Goal: Information Seeking & Learning: Find specific page/section

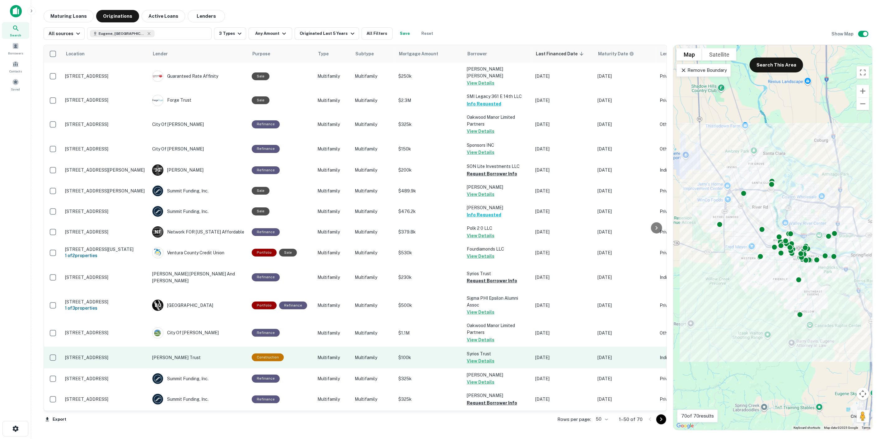
scroll to position [276, 0]
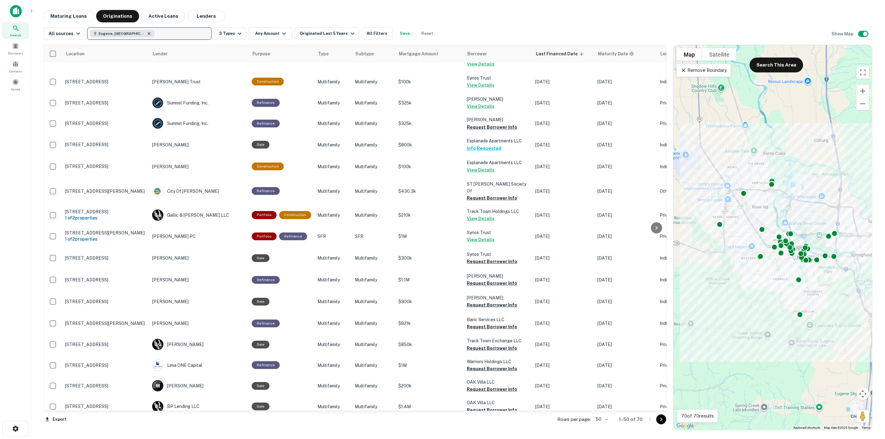
click at [147, 33] on icon "button" at bounding box center [149, 33] width 5 height 5
type input "****"
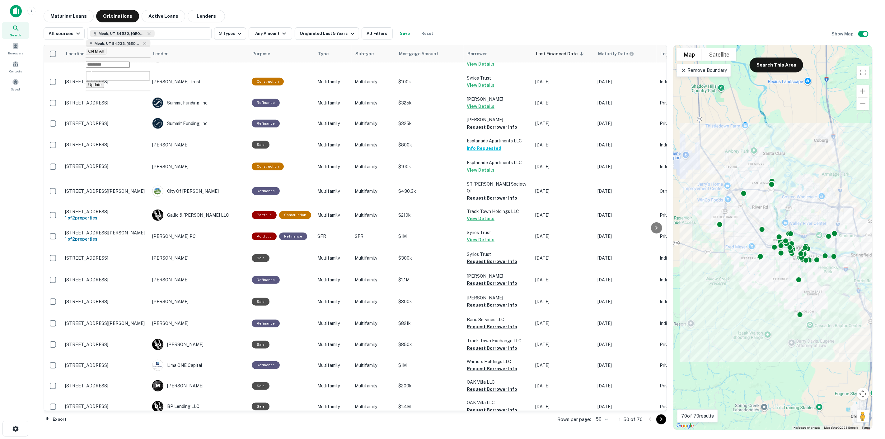
click at [104, 84] on button "Update" at bounding box center [95, 85] width 18 height 7
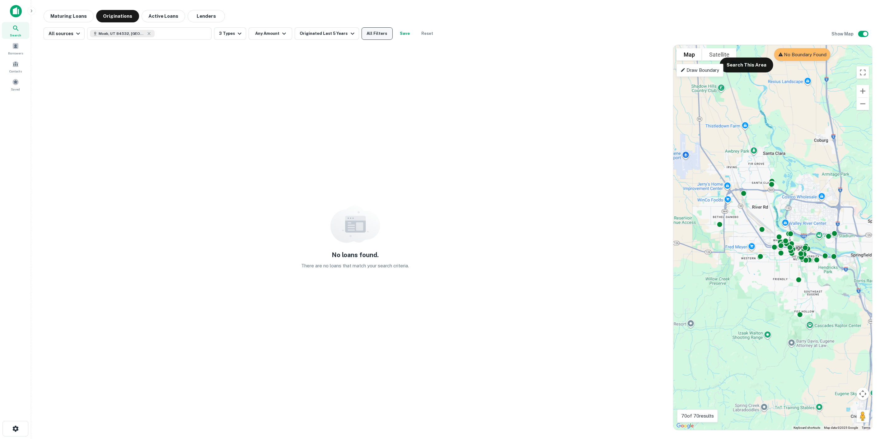
click at [368, 38] on button "All Filters" at bounding box center [377, 33] width 31 height 12
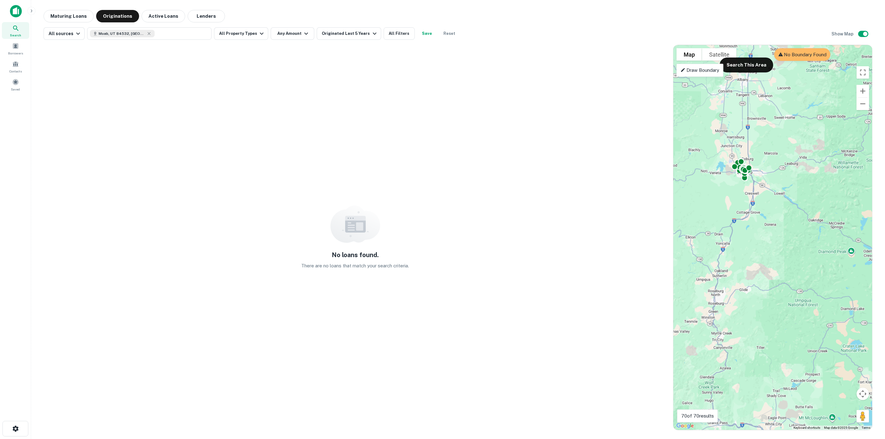
drag, startPoint x: 776, startPoint y: 296, endPoint x: 748, endPoint y: 194, distance: 105.8
click at [748, 194] on div "To activate drag with keyboard, press Alt + Enter. Once in keyboard drag state,…" at bounding box center [772, 237] width 199 height 385
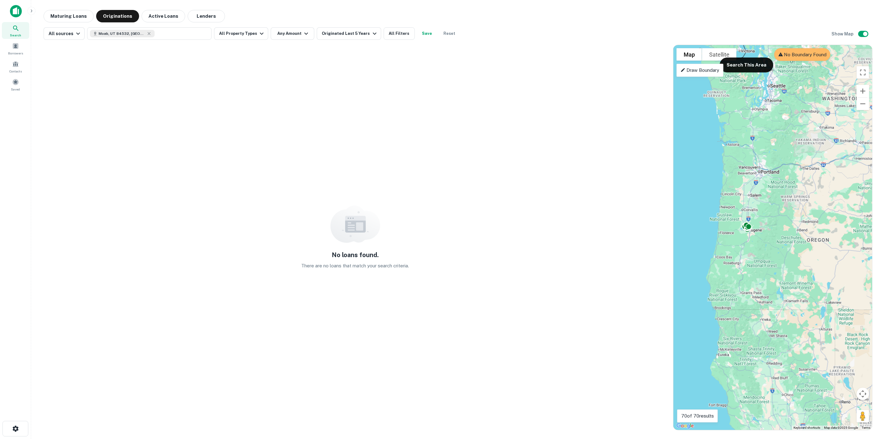
drag, startPoint x: 804, startPoint y: 250, endPoint x: 618, endPoint y: 235, distance: 186.0
click at [618, 236] on div "No loans found. There are no loans that match your search criteria. To navigate…" at bounding box center [458, 235] width 829 height 391
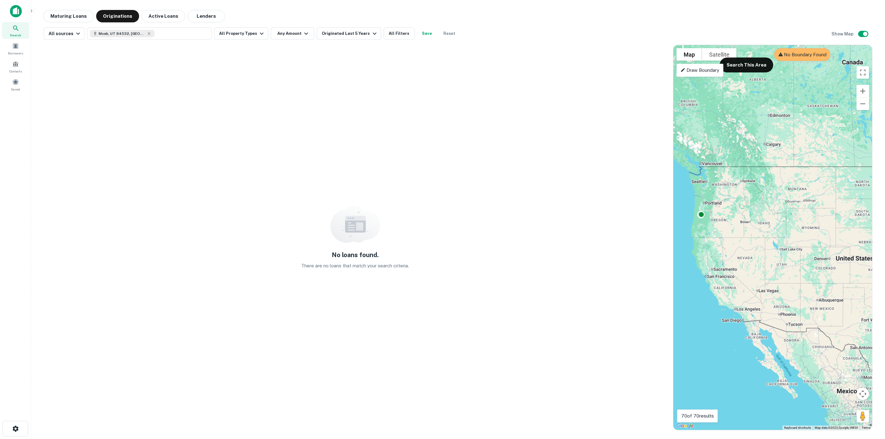
drag, startPoint x: 808, startPoint y: 268, endPoint x: 805, endPoint y: 264, distance: 5.7
click at [805, 264] on div "To activate drag with keyboard, press Alt + Enter. Once in keyboard drag state,…" at bounding box center [772, 237] width 199 height 385
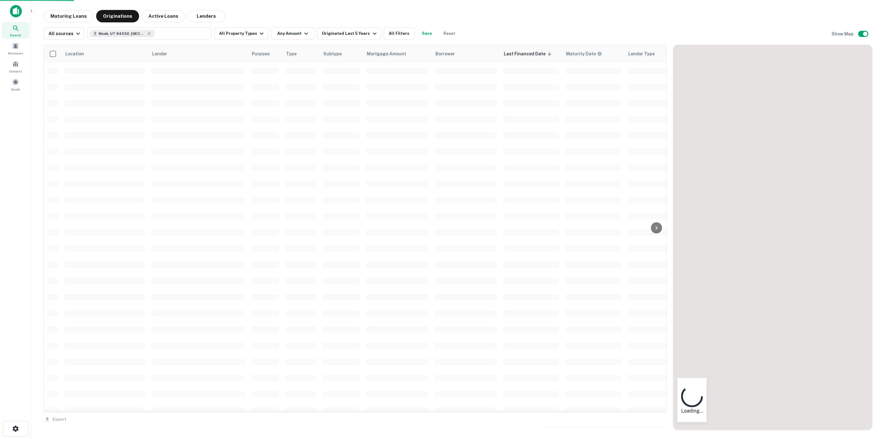
click at [754, 223] on div "To navigate the map with touch gestures double-tap and hold your finger on the …" at bounding box center [772, 237] width 199 height 385
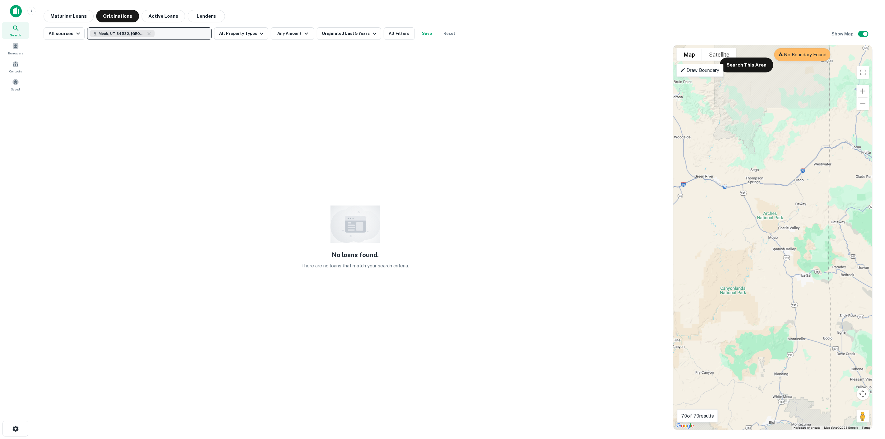
click at [142, 32] on div "Moab, UT 84532, [GEOGRAPHIC_DATA]" at bounding box center [122, 33] width 65 height 7
click at [147, 35] on icon "button" at bounding box center [149, 33] width 5 height 5
click at [145, 38] on button "Enter addresses, locations or lender names" at bounding box center [149, 33] width 124 height 12
type input "*****"
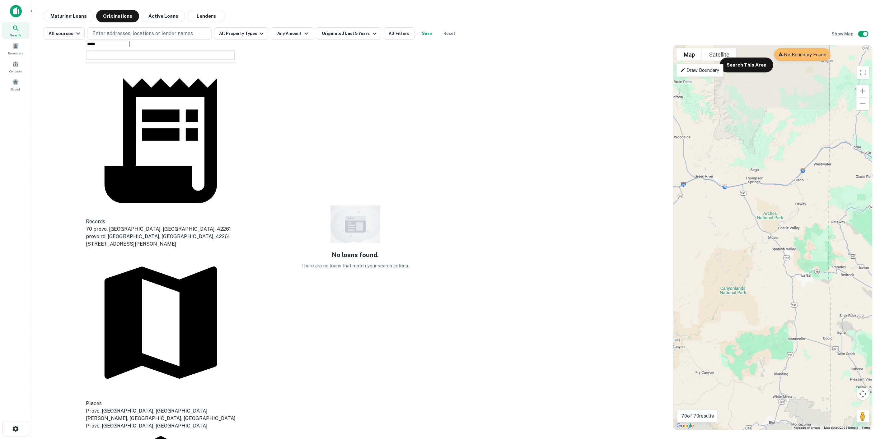
click at [146, 407] on div "Provo, [GEOGRAPHIC_DATA], [GEOGRAPHIC_DATA]" at bounding box center [161, 410] width 150 height 7
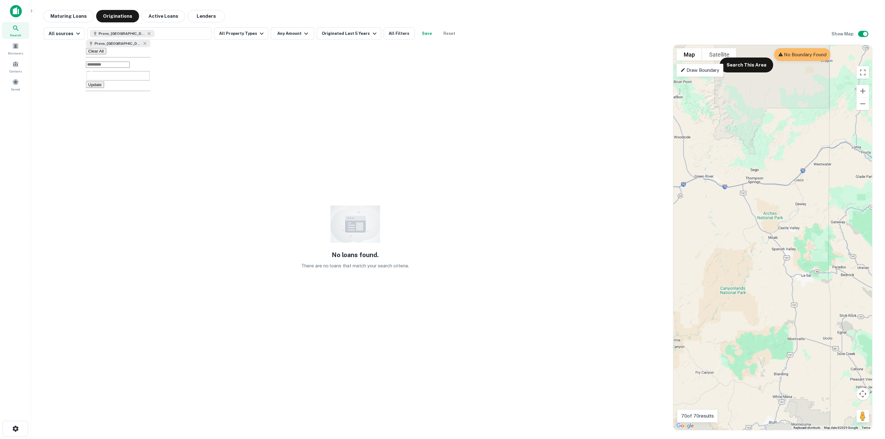
click at [104, 82] on button "Update" at bounding box center [95, 85] width 18 height 7
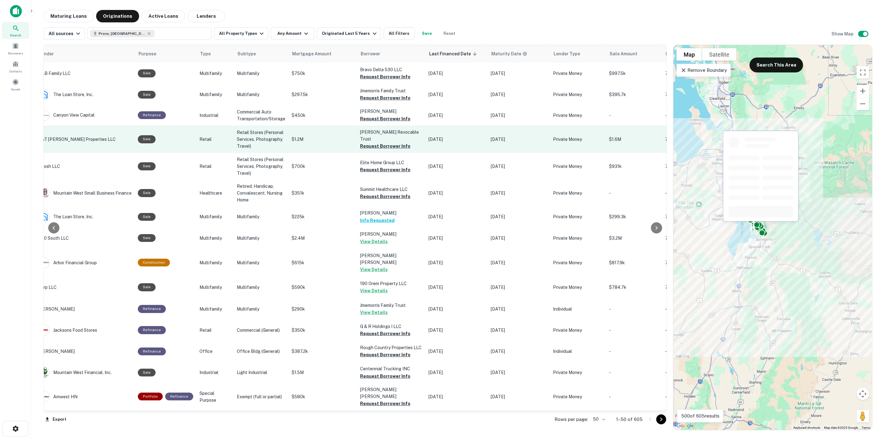
scroll to position [0, 113]
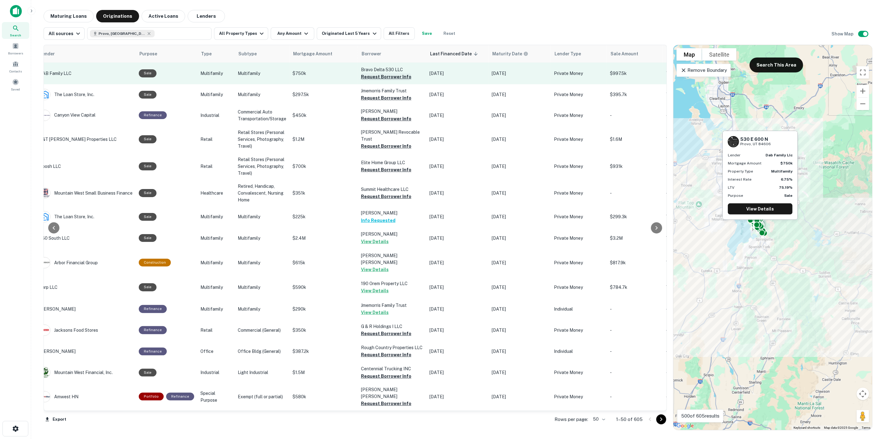
click at [365, 77] on button "Request Borrower Info" at bounding box center [386, 76] width 50 height 7
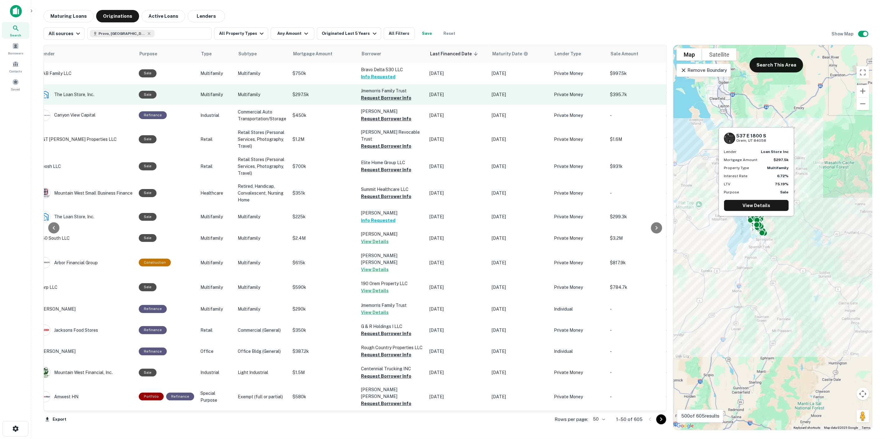
click at [366, 96] on button "Request Borrower Info" at bounding box center [386, 97] width 50 height 7
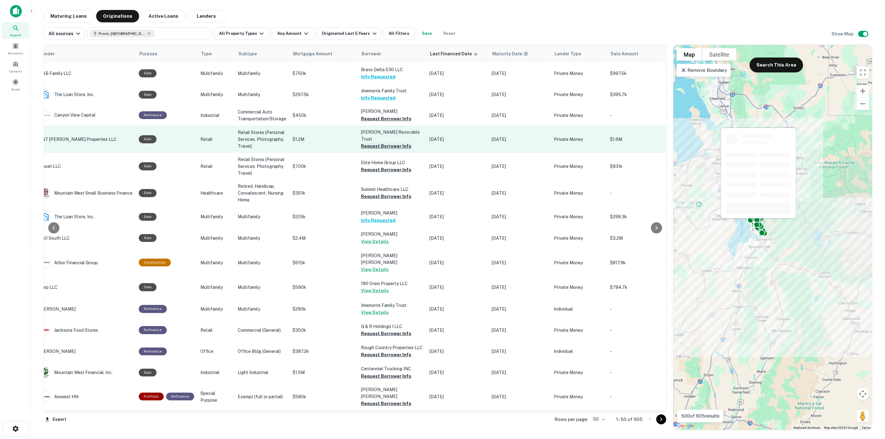
click at [377, 145] on button "Request Borrower Info" at bounding box center [386, 145] width 50 height 7
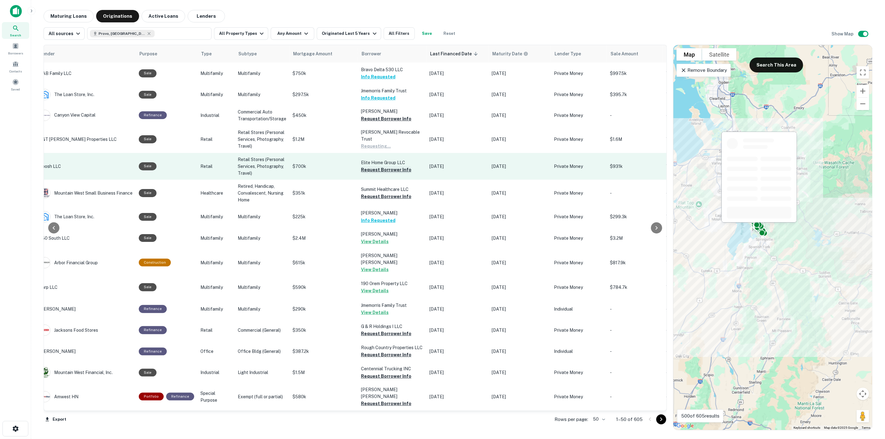
click at [383, 172] on button "Request Borrower Info" at bounding box center [386, 169] width 50 height 7
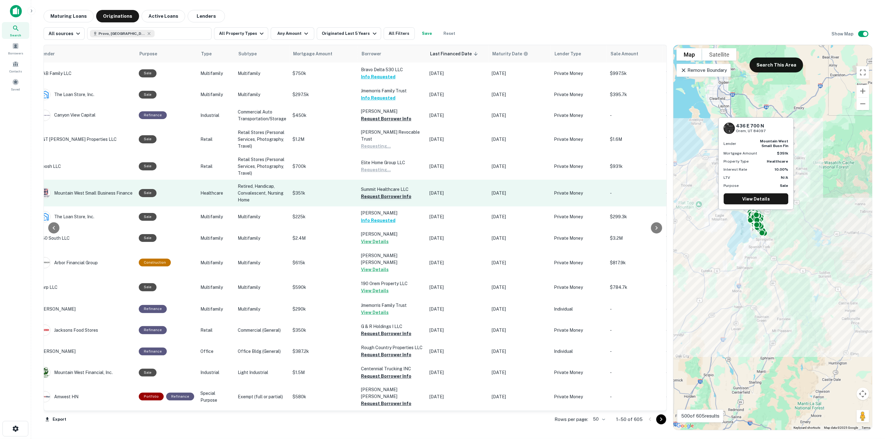
drag, startPoint x: 384, startPoint y: 200, endPoint x: 386, endPoint y: 197, distance: 4.0
click at [384, 199] on button "Request Borrower Info" at bounding box center [386, 196] width 50 height 7
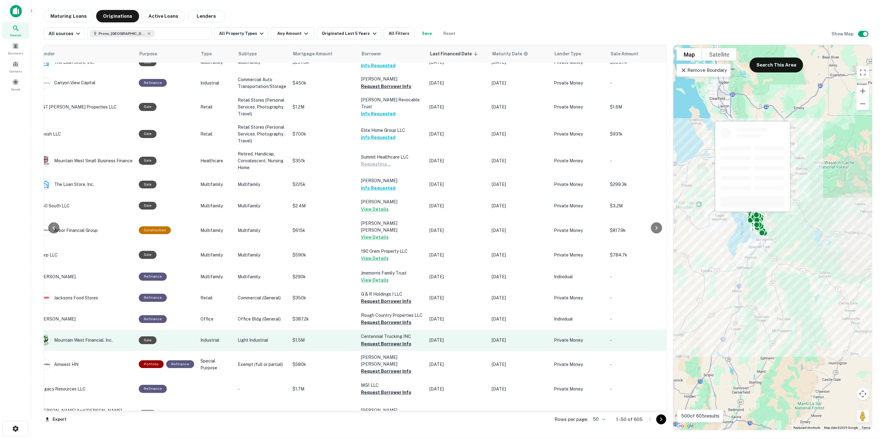
scroll to position [104, 113]
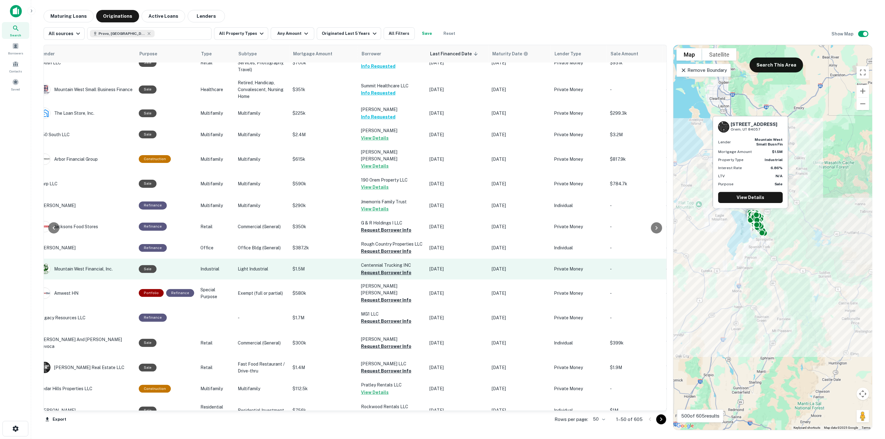
click at [383, 269] on button "Request Borrower Info" at bounding box center [386, 272] width 50 height 7
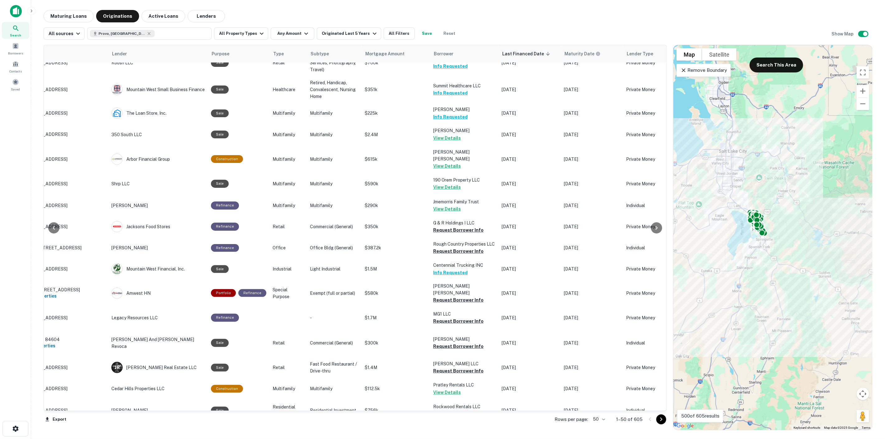
scroll to position [104, 44]
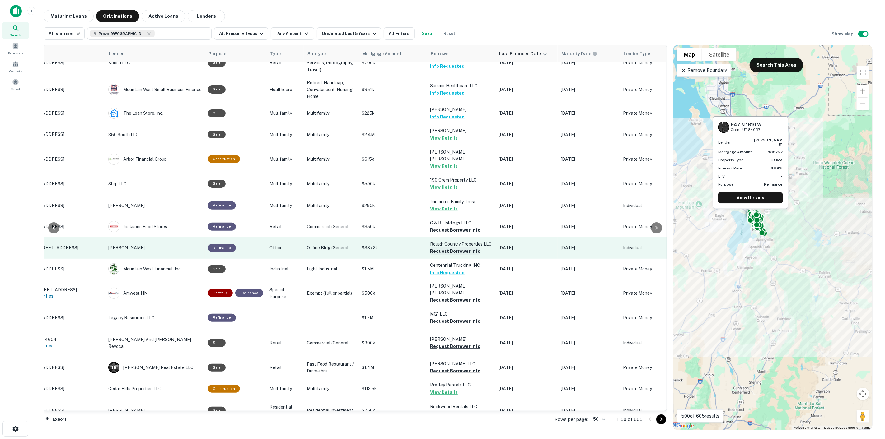
drag, startPoint x: 452, startPoint y: 242, endPoint x: 450, endPoint y: 279, distance: 37.4
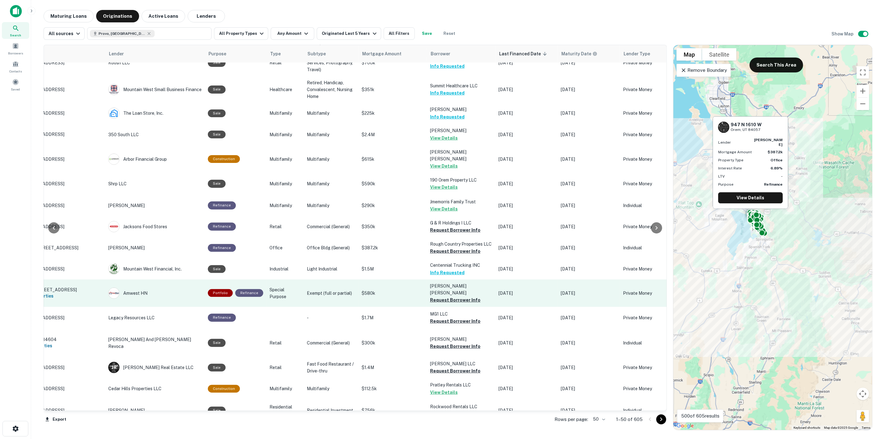
click at [452, 248] on button "Request Borrower Info" at bounding box center [455, 251] width 50 height 7
click at [452, 296] on button "Request Borrower Info" at bounding box center [455, 299] width 50 height 7
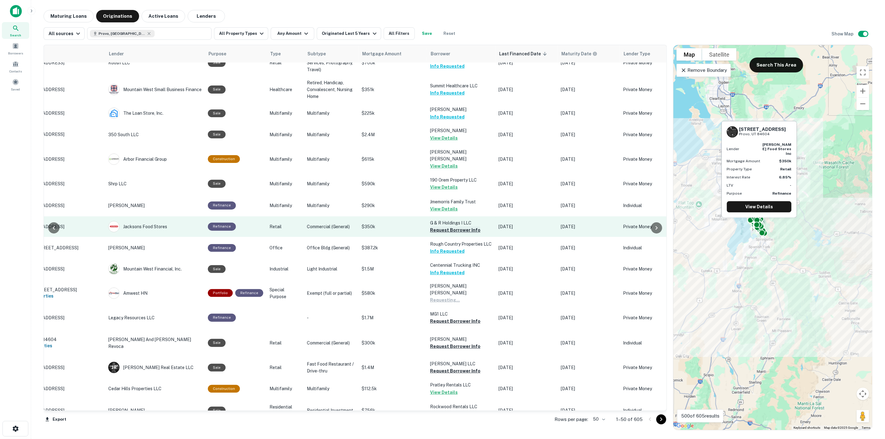
click at [444, 226] on button "Request Borrower Info" at bounding box center [455, 229] width 50 height 7
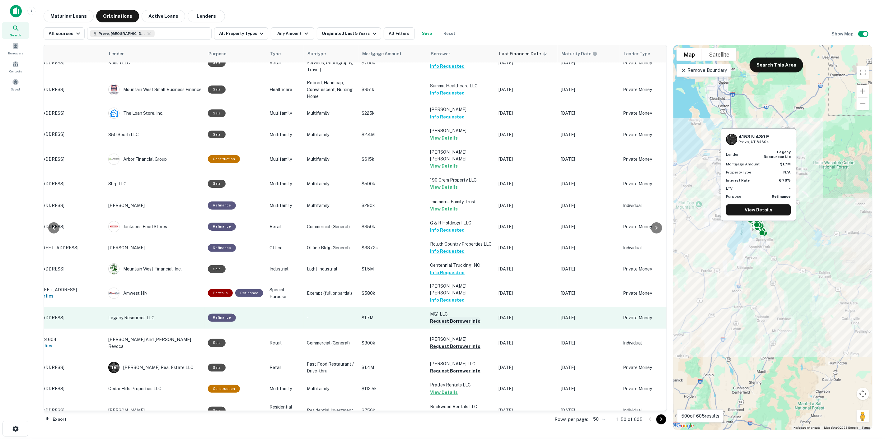
click at [457, 318] on button "Request Borrower Info" at bounding box center [455, 321] width 50 height 7
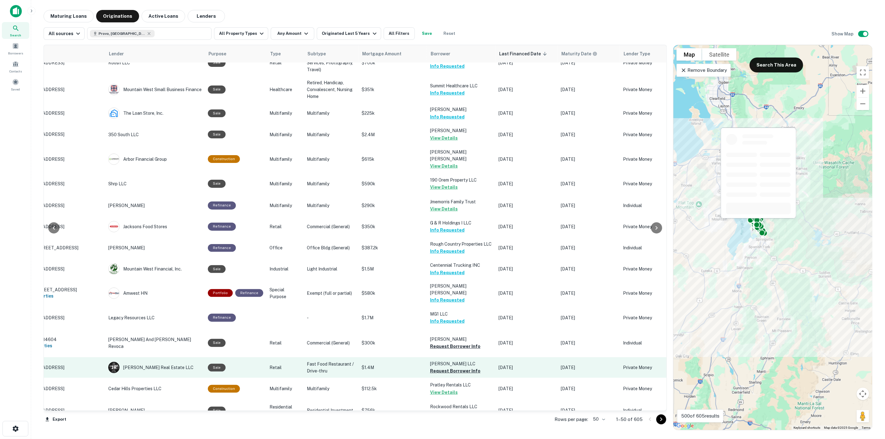
click at [465, 367] on button "Request Borrower Info" at bounding box center [455, 370] width 50 height 7
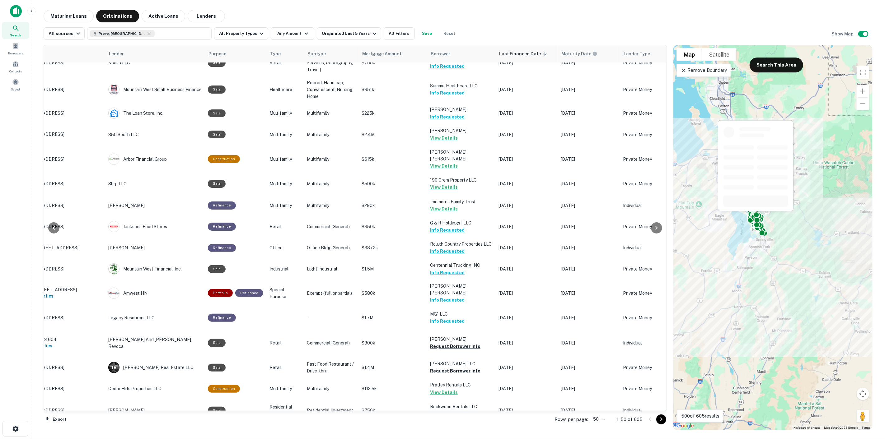
scroll to position [207, 44]
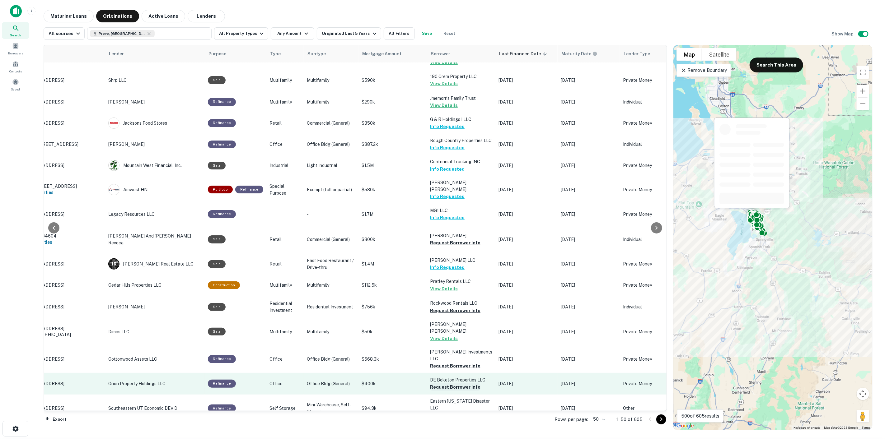
click at [451, 384] on button "Request Borrower Info" at bounding box center [455, 387] width 50 height 7
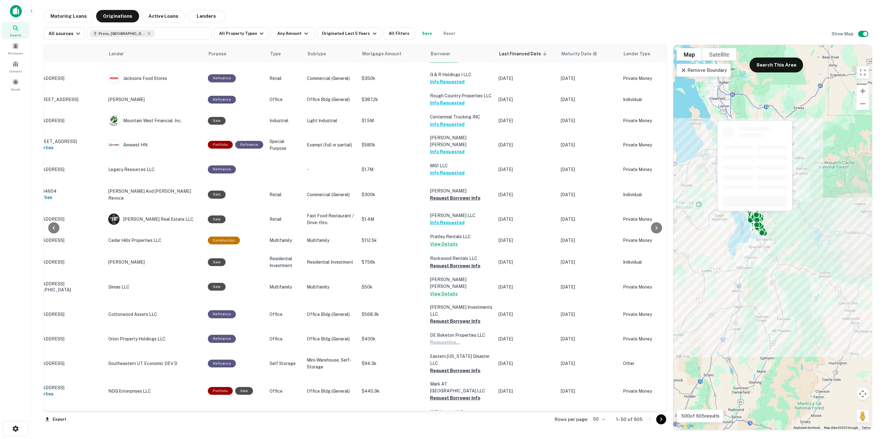
scroll to position [311, 44]
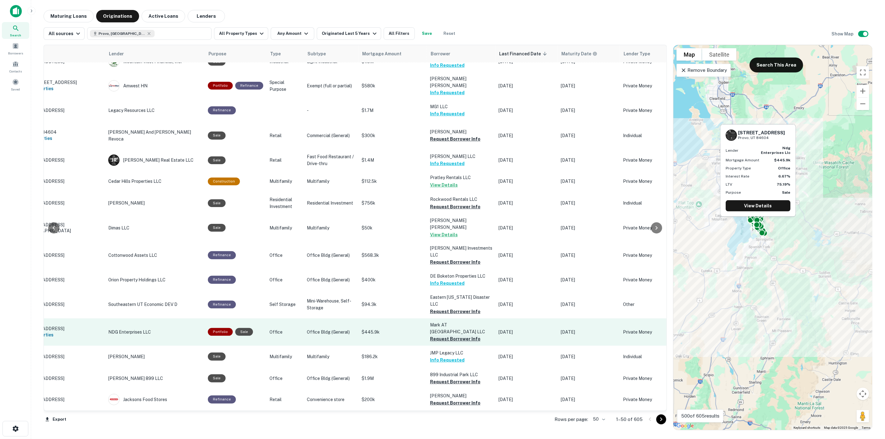
click at [458, 335] on button "Request Borrower Info" at bounding box center [455, 338] width 50 height 7
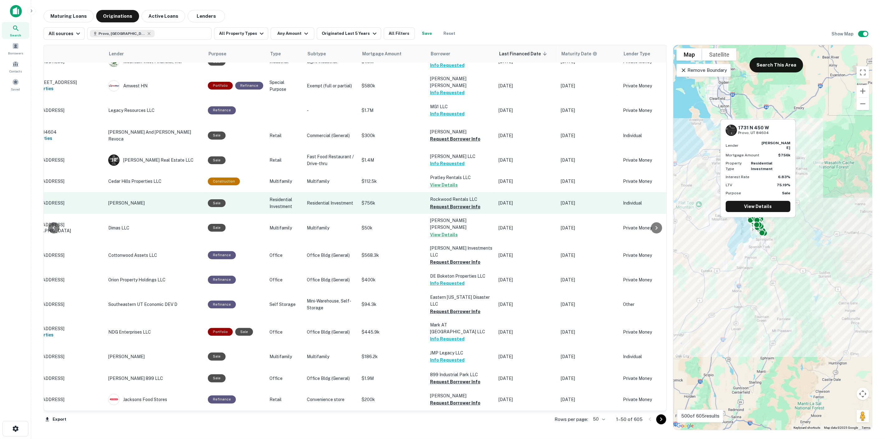
click at [451, 203] on button "Request Borrower Info" at bounding box center [455, 206] width 50 height 7
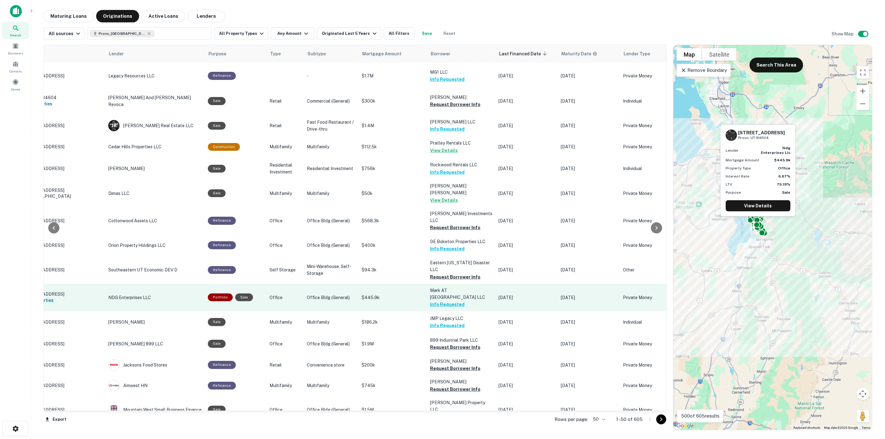
scroll to position [380, 44]
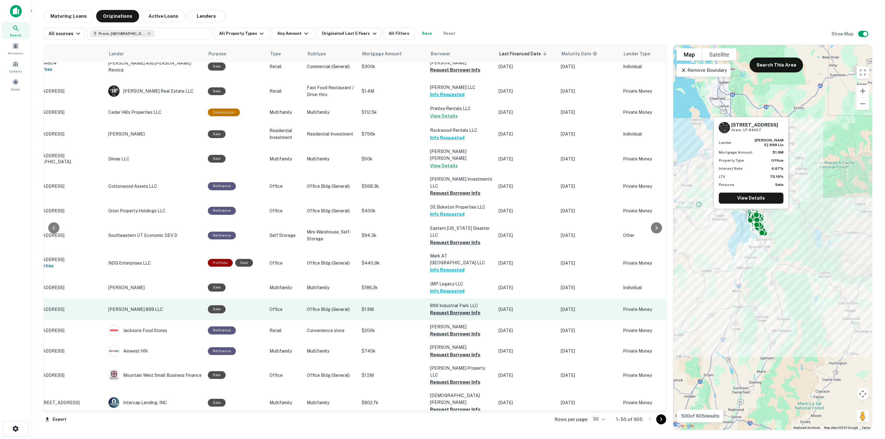
click at [457, 309] on button "Request Borrower Info" at bounding box center [455, 312] width 50 height 7
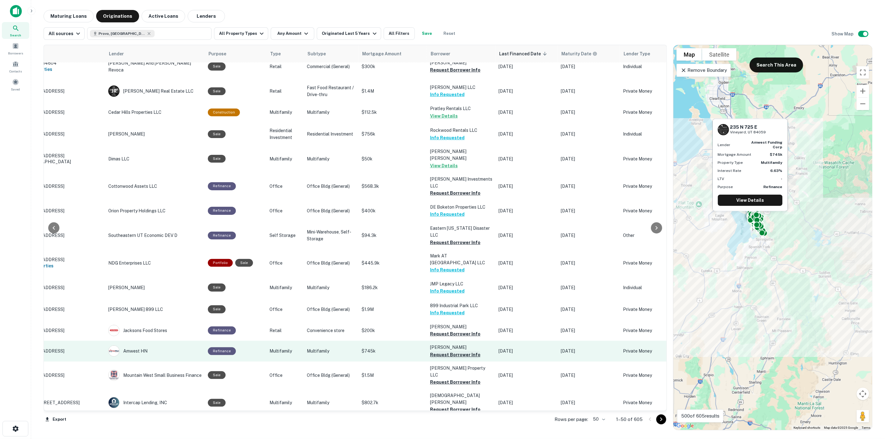
click at [460, 351] on button "Request Borrower Info" at bounding box center [455, 354] width 50 height 7
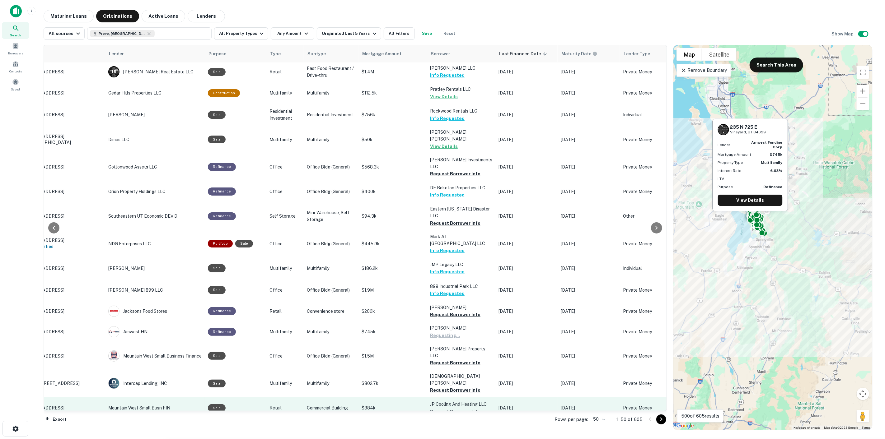
scroll to position [449, 44]
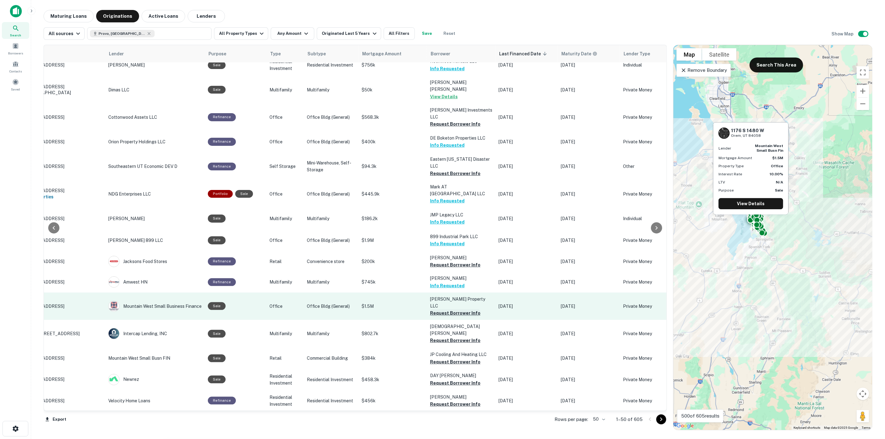
click at [459, 310] on button "Request Borrower Info" at bounding box center [455, 313] width 50 height 7
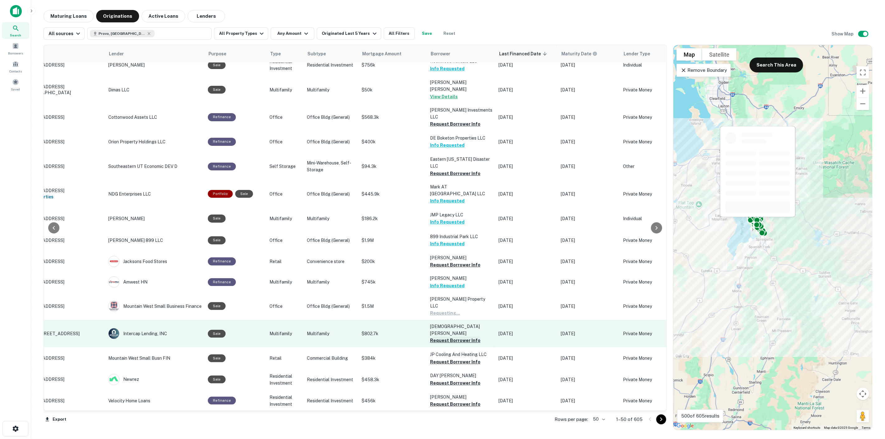
click at [461, 337] on button "Request Borrower Info" at bounding box center [455, 340] width 50 height 7
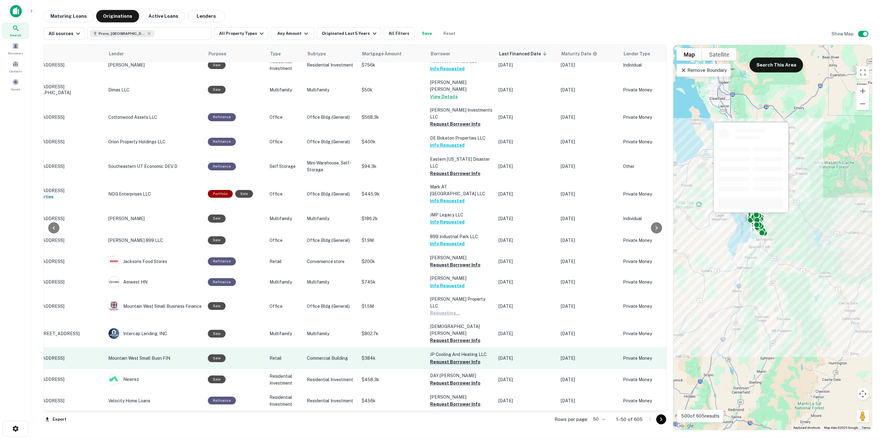
click at [461, 358] on button "Request Borrower Info" at bounding box center [455, 361] width 50 height 7
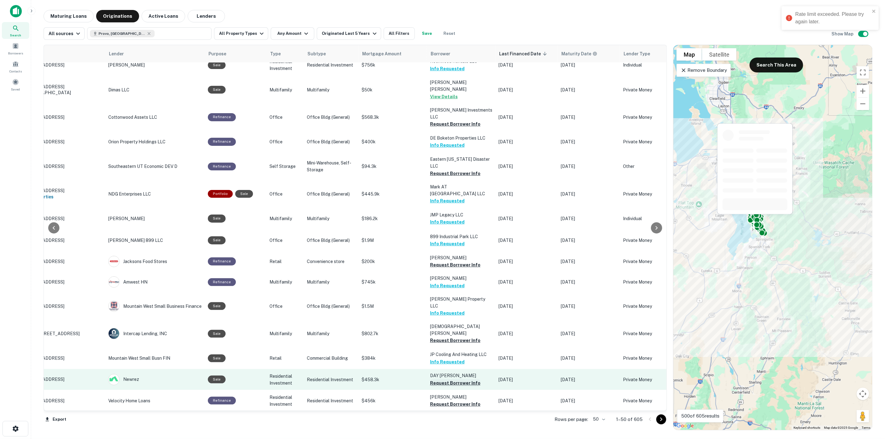
click at [455, 380] on button "Request Borrower Info" at bounding box center [455, 383] width 50 height 7
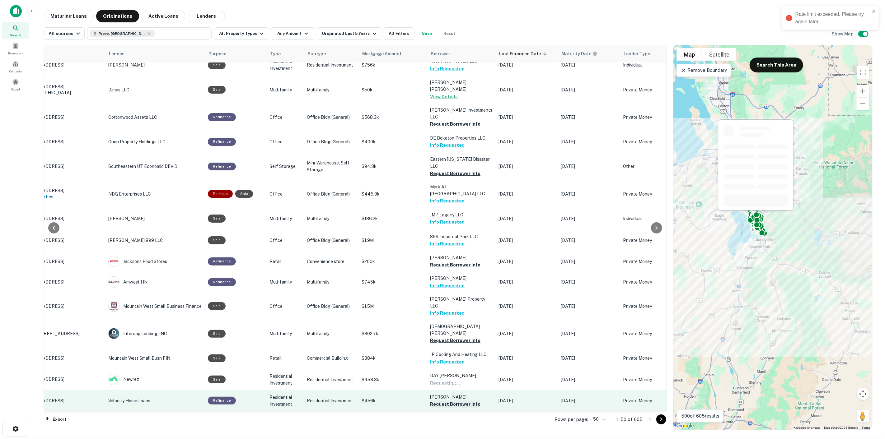
click at [452, 401] on button "Request Borrower Info" at bounding box center [455, 404] width 50 height 7
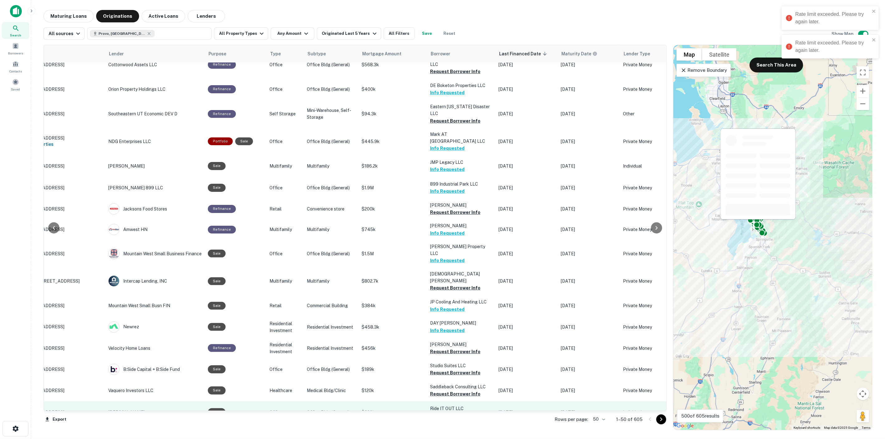
scroll to position [518, 44]
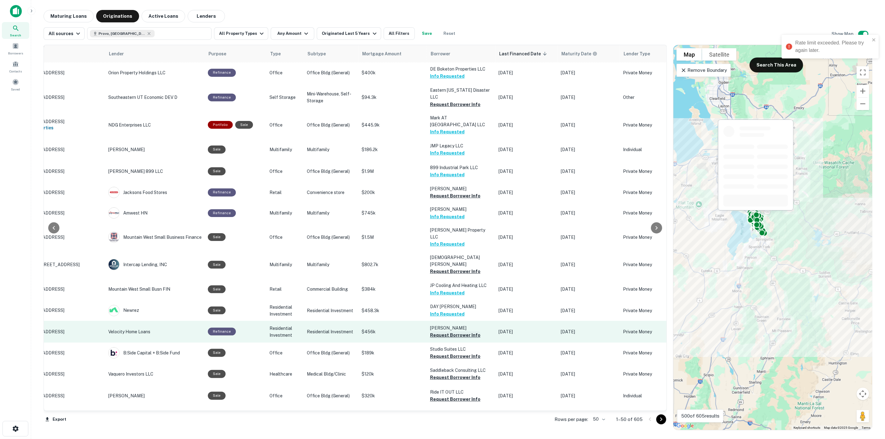
click at [450, 332] on button "Request Borrower Info" at bounding box center [455, 335] width 50 height 7
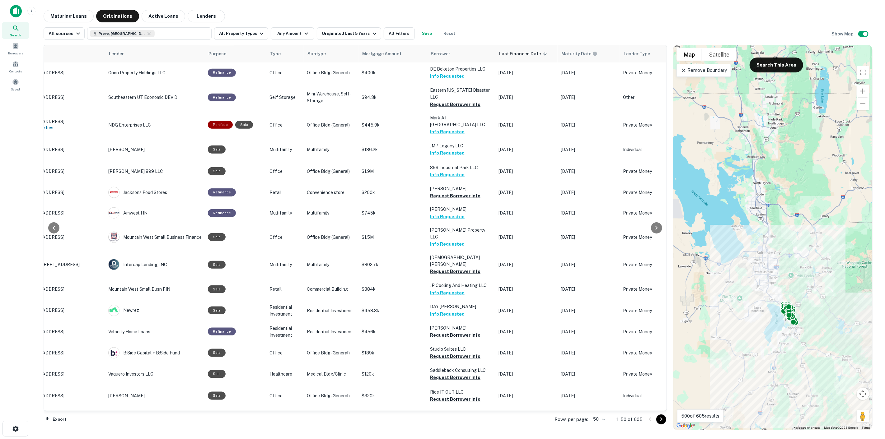
drag, startPoint x: 723, startPoint y: 208, endPoint x: 729, endPoint y: 238, distance: 30.5
click at [729, 238] on div "To activate drag with keyboard, press Alt + Enter. Once in keyboard drag state,…" at bounding box center [772, 237] width 199 height 385
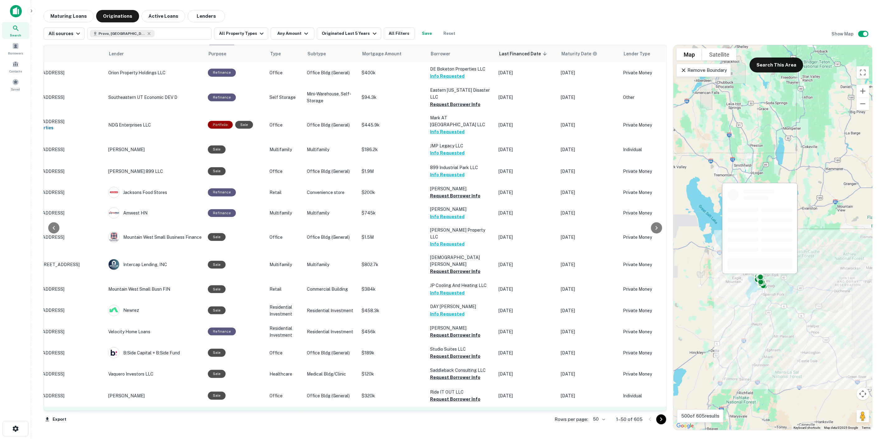
scroll to position [587, 44]
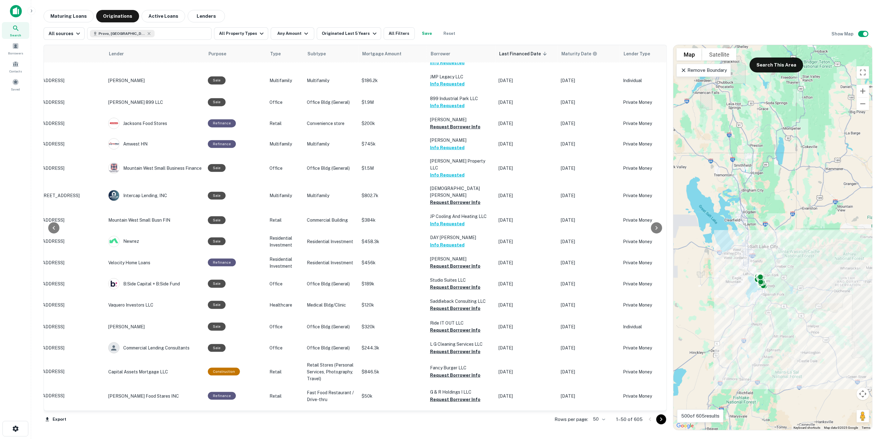
click at [341, 24] on div "All sources Provo, [GEOGRAPHIC_DATA], [GEOGRAPHIC_DATA] All Property Types Any …" at bounding box center [458, 30] width 829 height 17
click at [342, 33] on div "Originated Last 5 Years" at bounding box center [350, 33] width 56 height 7
click at [68, 439] on div at bounding box center [442, 444] width 885 height 0
click at [64, 17] on button "Maturing Loans" at bounding box center [69, 16] width 50 height 12
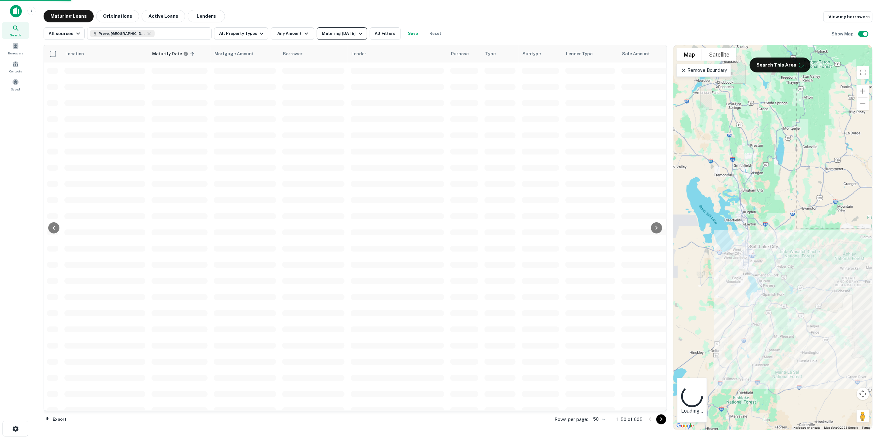
click at [324, 36] on div "Maturing [DATE]" at bounding box center [343, 33] width 42 height 7
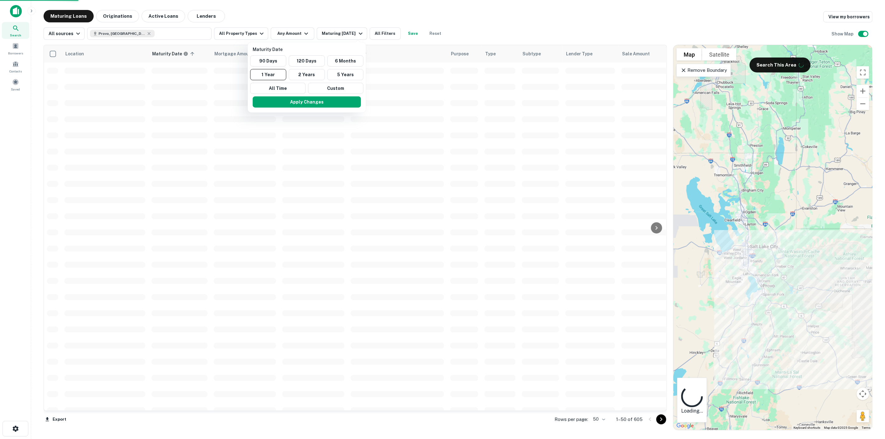
scroll to position [276, 0]
click at [299, 78] on button "2 Years" at bounding box center [307, 74] width 36 height 11
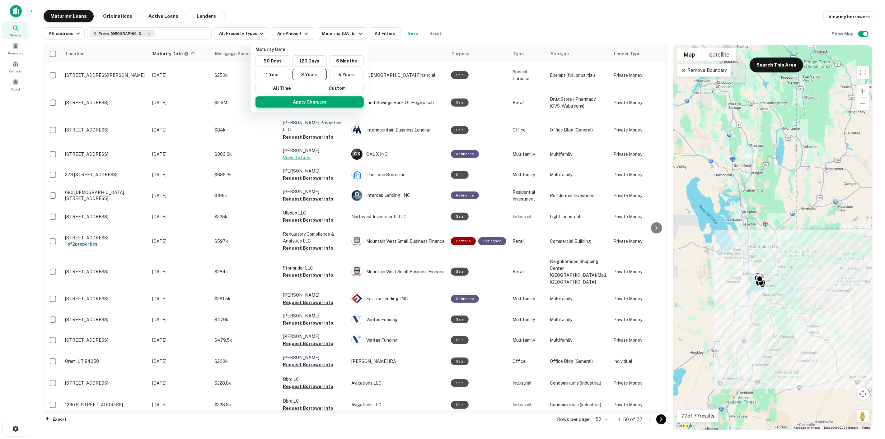
click at [305, 104] on button "Apply Changes" at bounding box center [309, 101] width 108 height 11
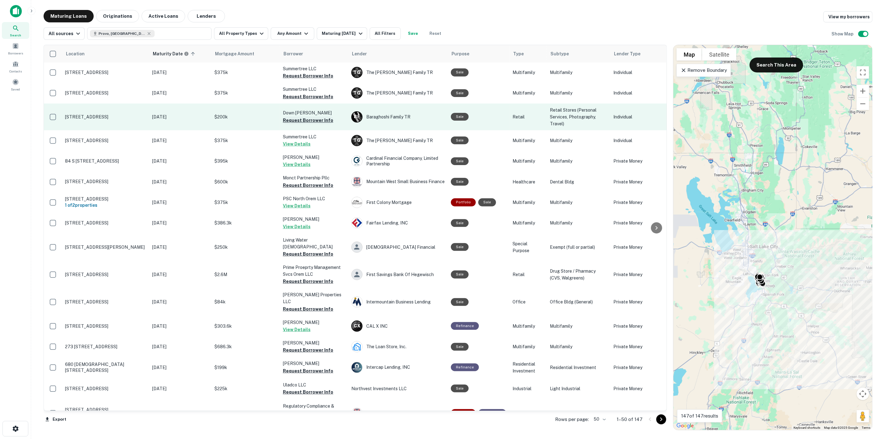
scroll to position [173, 0]
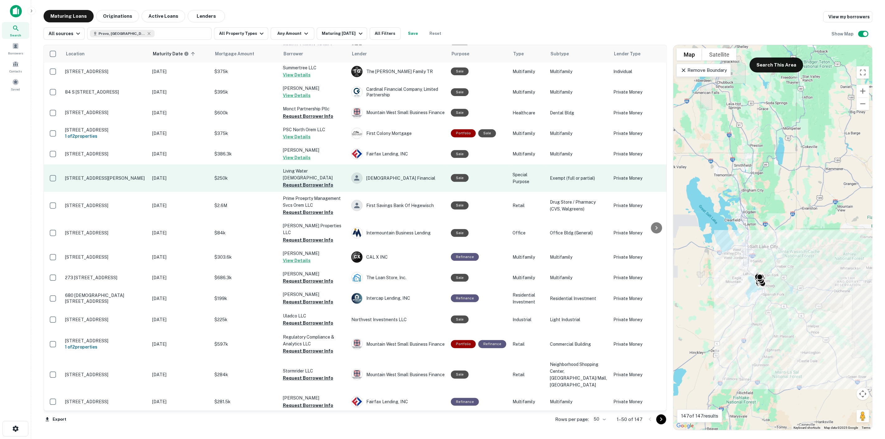
click at [322, 189] on button "Request Borrower Info" at bounding box center [308, 184] width 50 height 7
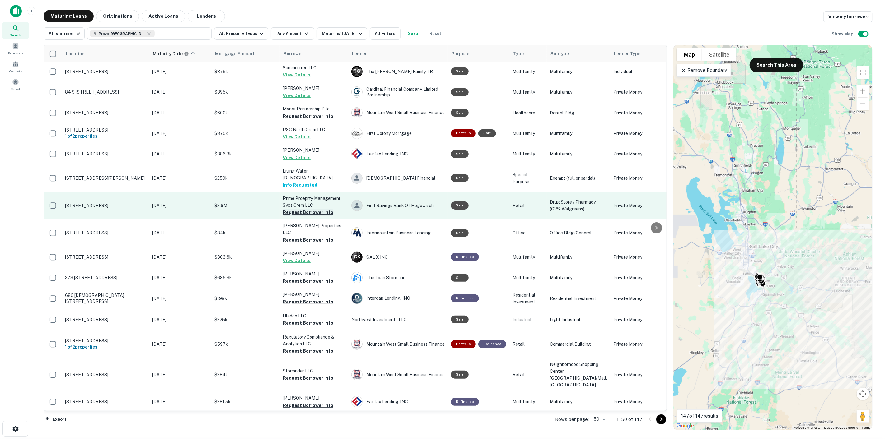
click at [310, 216] on button "Request Borrower Info" at bounding box center [308, 212] width 50 height 7
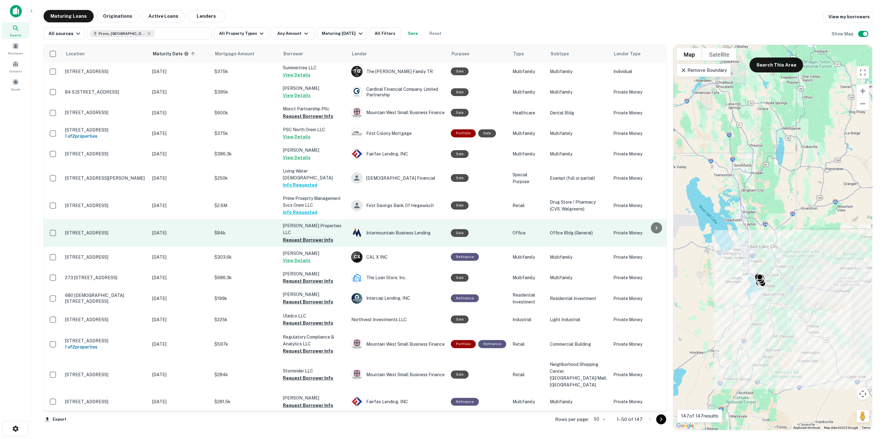
click at [307, 244] on button "Request Borrower Info" at bounding box center [308, 239] width 50 height 7
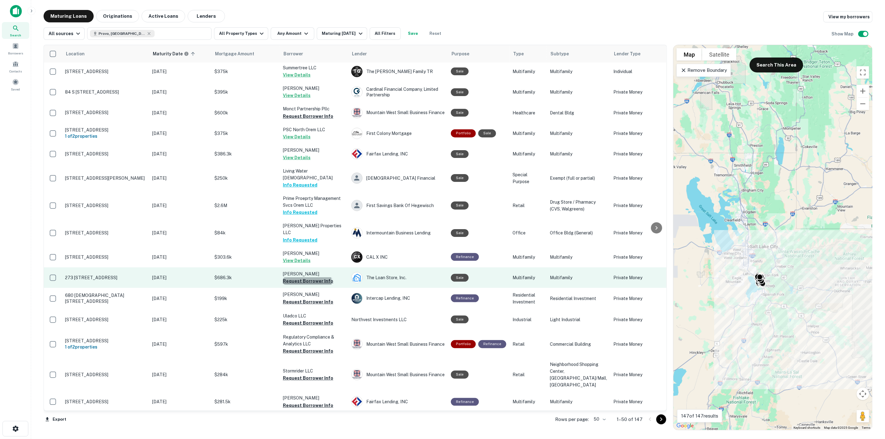
click at [307, 285] on button "Request Borrower Info" at bounding box center [308, 281] width 50 height 7
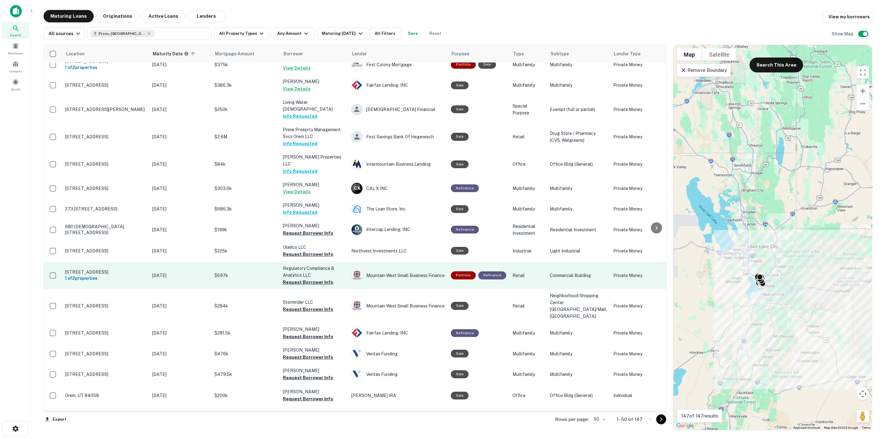
scroll to position [242, 0]
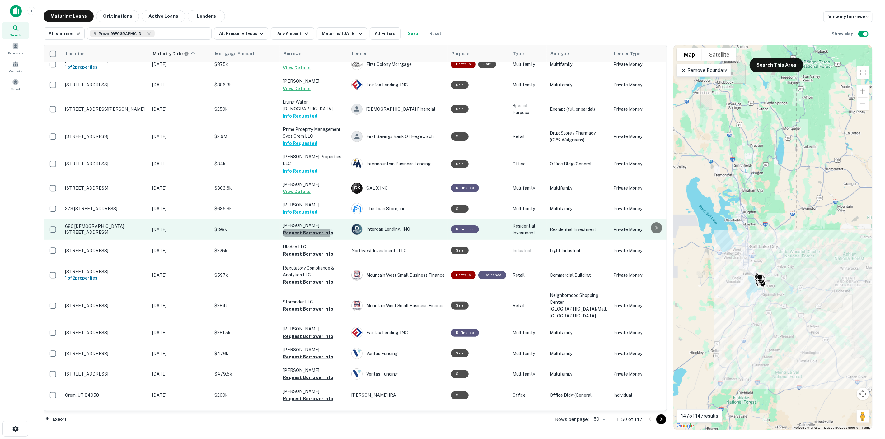
click at [303, 237] on button "Request Borrower Info" at bounding box center [308, 232] width 50 height 7
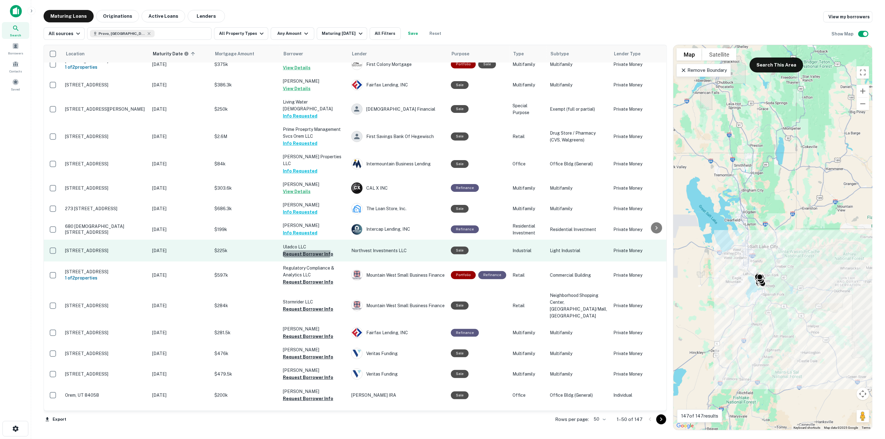
click at [302, 256] on button "Request Borrower Info" at bounding box center [308, 253] width 50 height 7
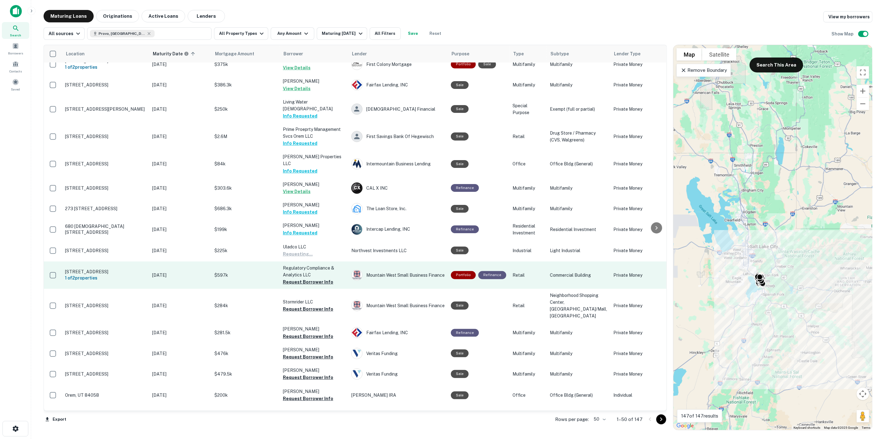
drag, startPoint x: 306, startPoint y: 287, endPoint x: 306, endPoint y: 290, distance: 3.4
click at [306, 286] on button "Request Borrower Info" at bounding box center [308, 281] width 50 height 7
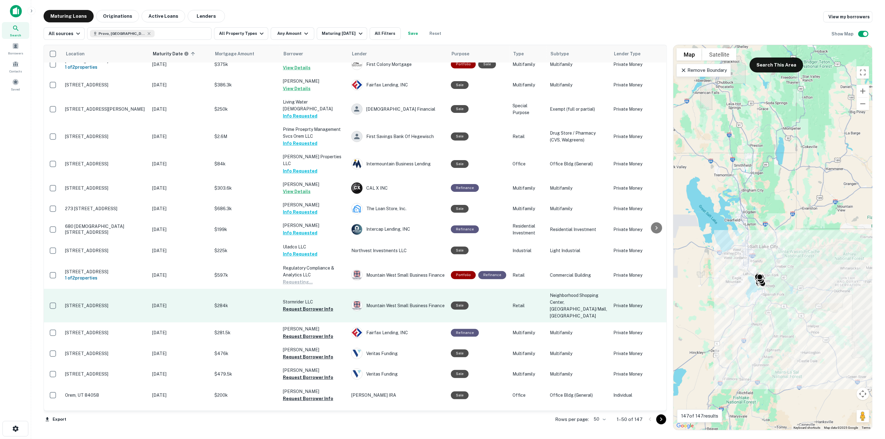
scroll to position [276, 0]
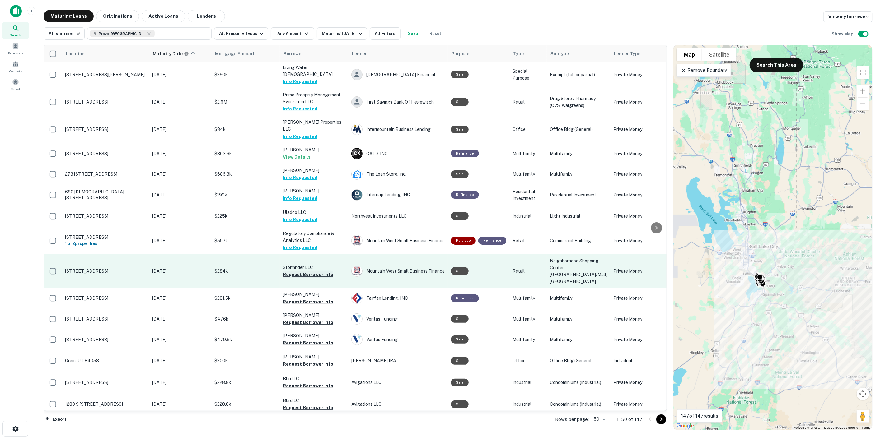
click at [301, 278] on button "Request Borrower Info" at bounding box center [308, 274] width 50 height 7
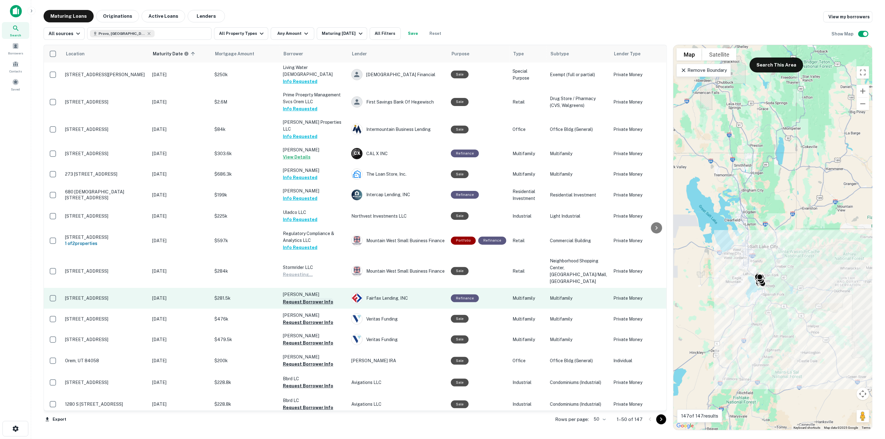
click at [303, 306] on button "Request Borrower Info" at bounding box center [308, 301] width 50 height 7
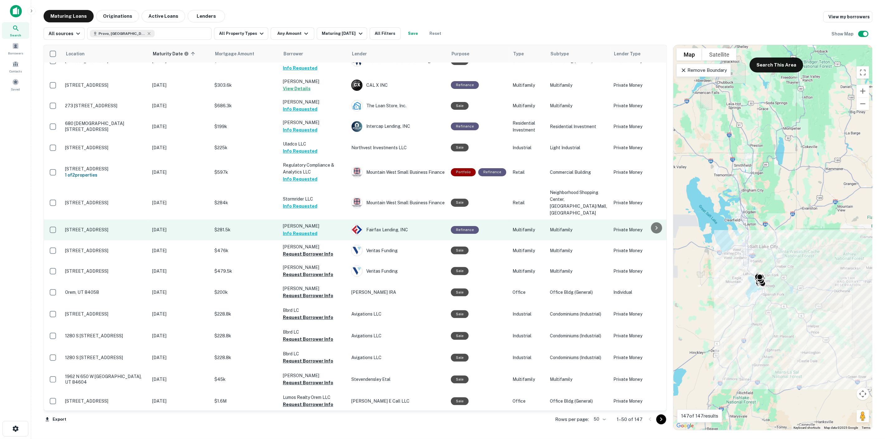
scroll to position [346, 0]
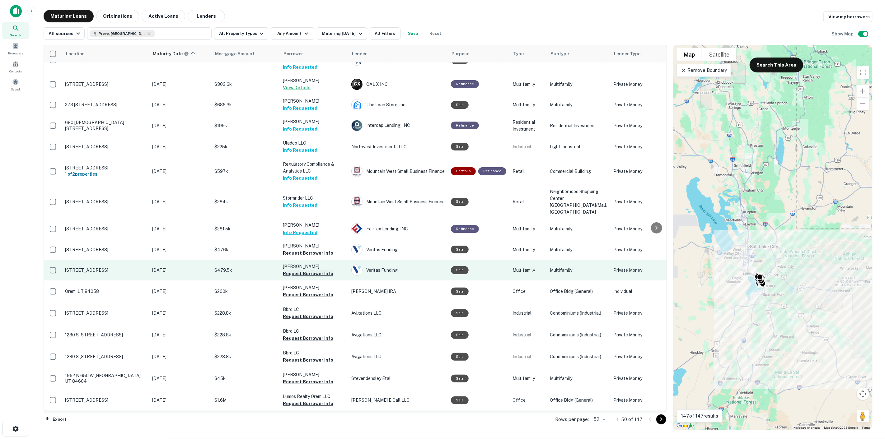
click at [306, 275] on button "Request Borrower Info" at bounding box center [308, 273] width 50 height 7
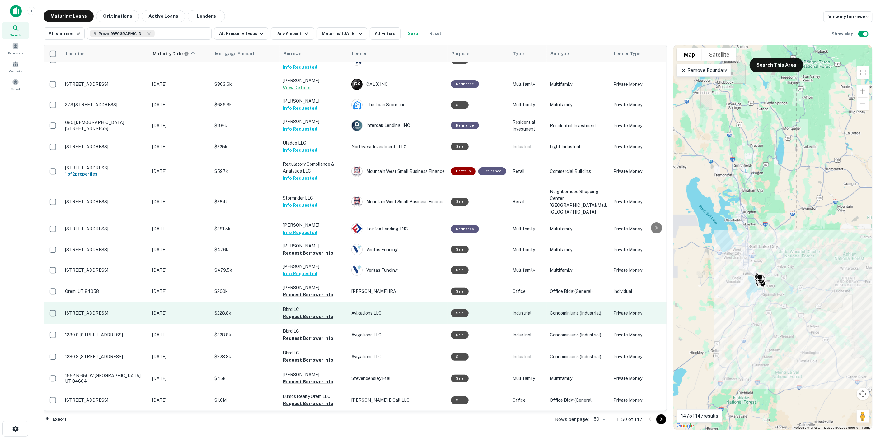
click at [308, 324] on td "Bbrd LC Request Borrower Info" at bounding box center [314, 313] width 68 height 22
drag, startPoint x: 307, startPoint y: 320, endPoint x: 307, endPoint y: 313, distance: 6.2
click at [307, 319] on button "Request Borrower Info" at bounding box center [308, 316] width 50 height 7
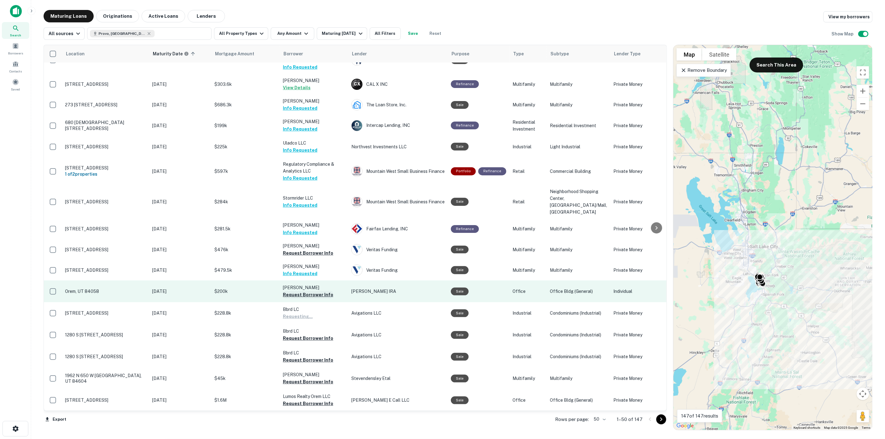
click at [309, 296] on button "Request Borrower Info" at bounding box center [308, 294] width 50 height 7
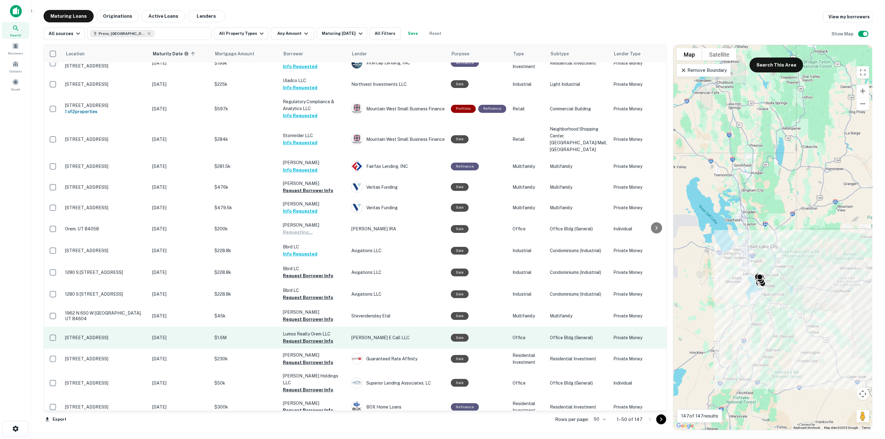
scroll to position [415, 0]
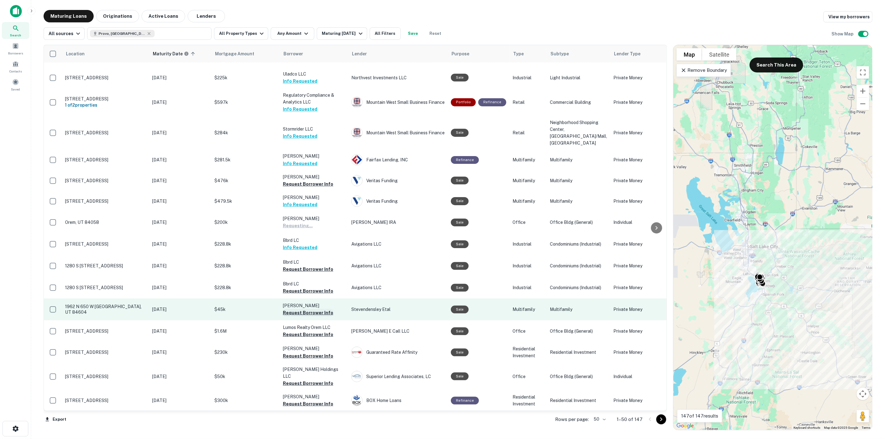
click at [321, 317] on button "Request Borrower Info" at bounding box center [308, 312] width 50 height 7
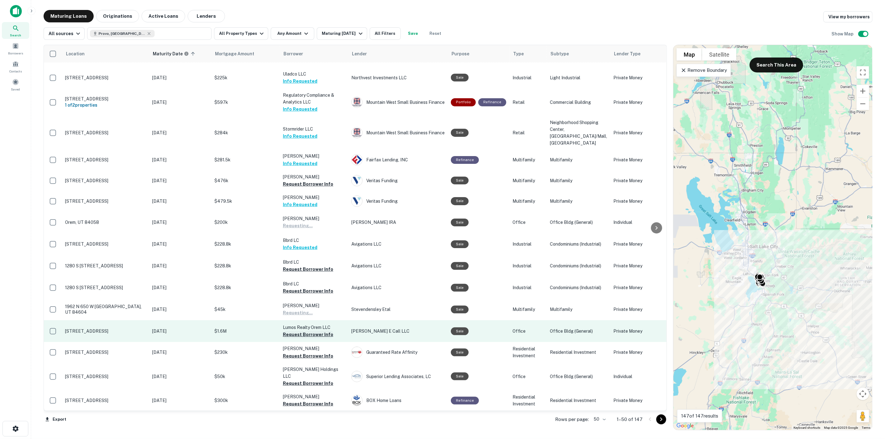
click at [321, 335] on button "Request Borrower Info" at bounding box center [308, 334] width 50 height 7
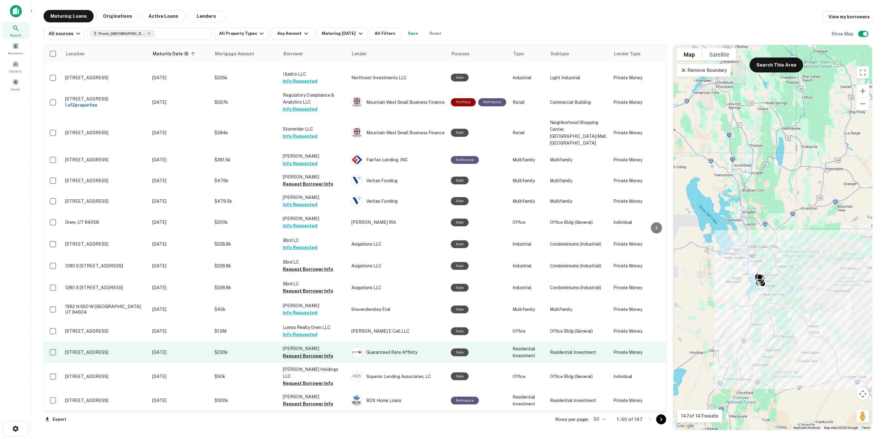
click at [318, 358] on button "Request Borrower Info" at bounding box center [308, 355] width 50 height 7
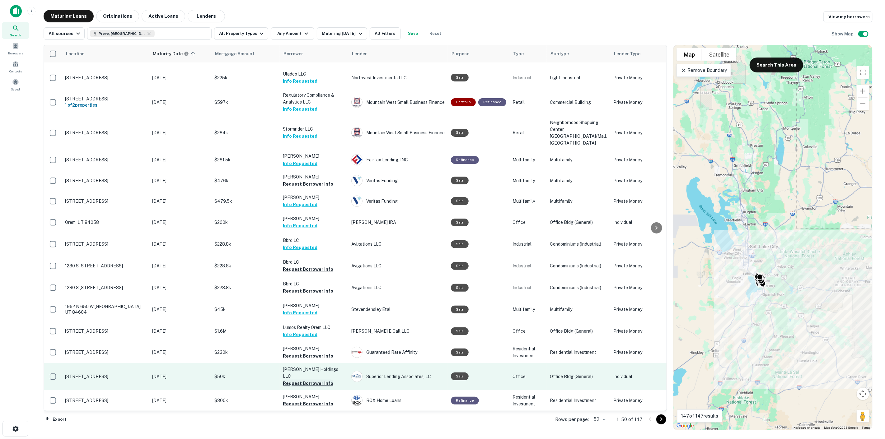
scroll to position [484, 0]
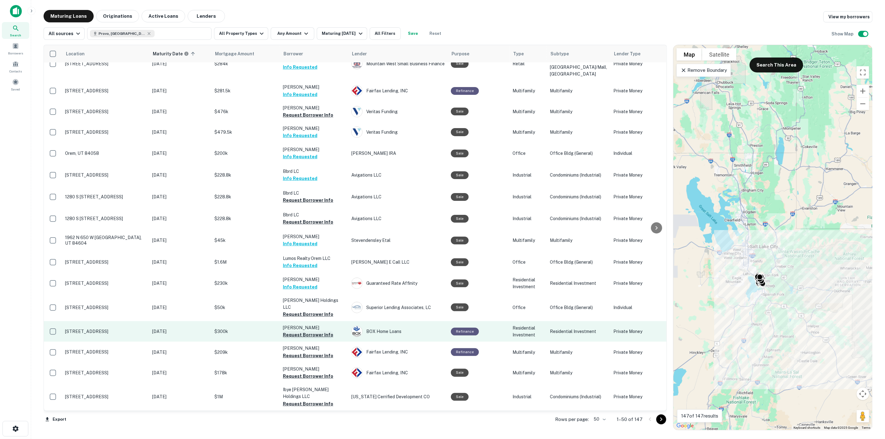
click at [320, 331] on button "Request Borrower Info" at bounding box center [308, 334] width 50 height 7
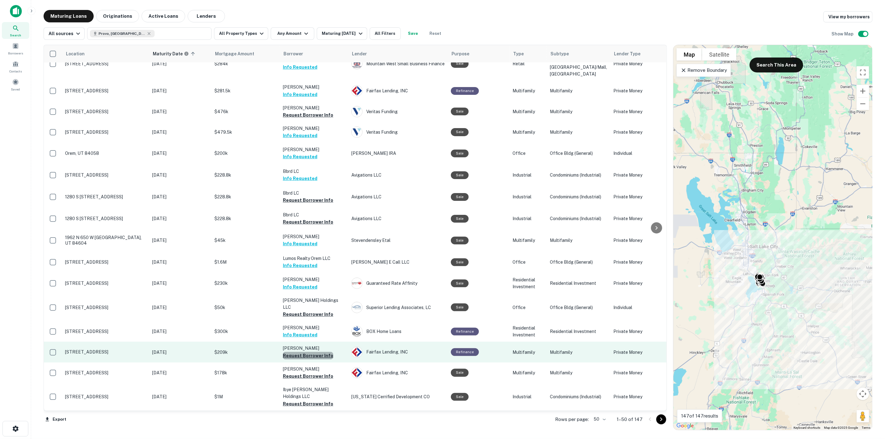
click at [319, 353] on button "Request Borrower Info" at bounding box center [308, 355] width 50 height 7
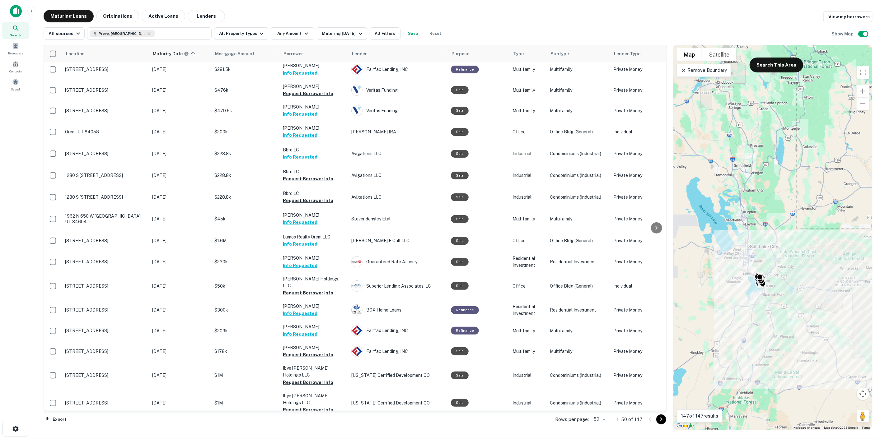
scroll to position [587, 0]
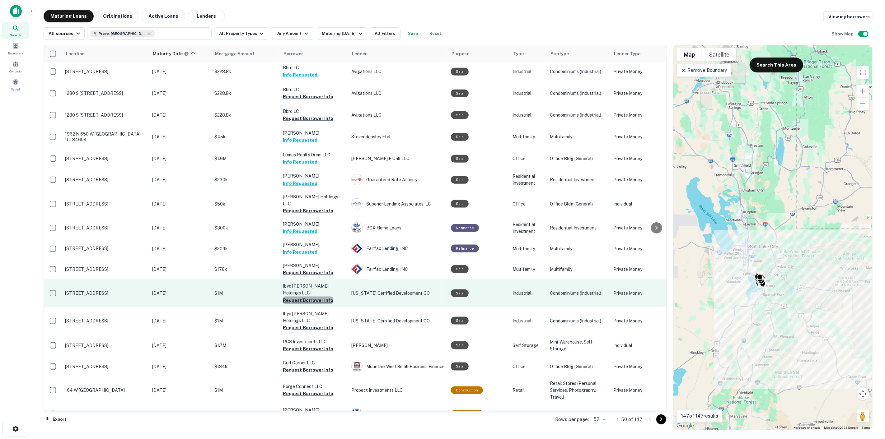
click at [319, 297] on button "Request Borrower Info" at bounding box center [308, 300] width 50 height 7
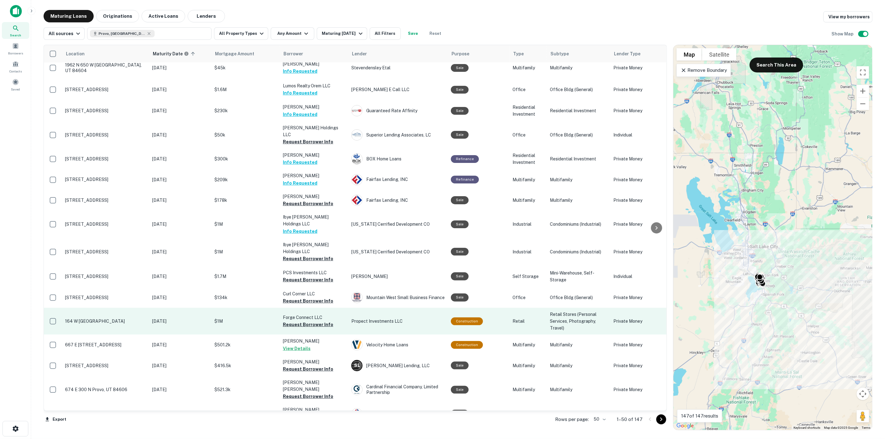
scroll to position [657, 0]
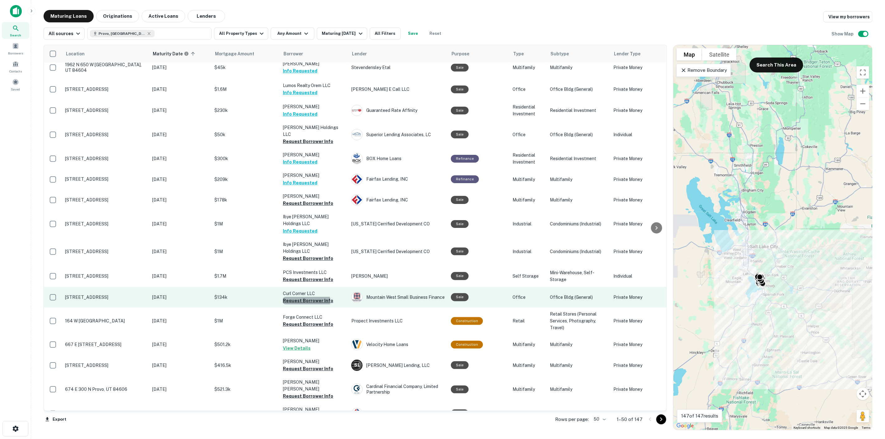
click at [297, 297] on button "Request Borrower Info" at bounding box center [308, 300] width 50 height 7
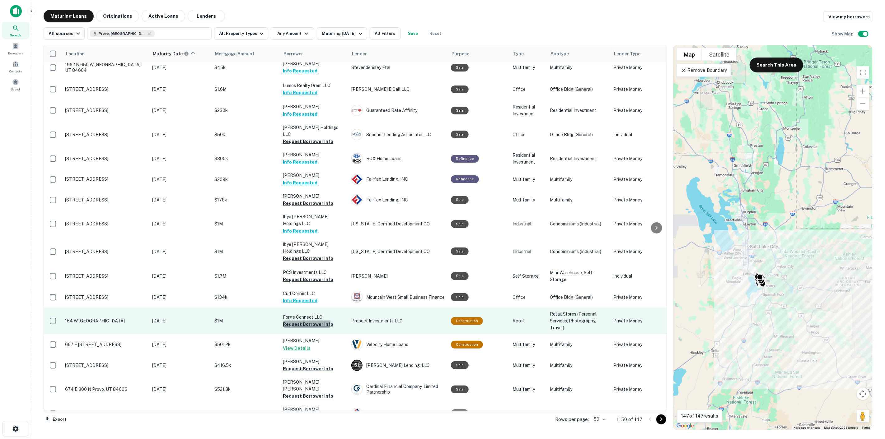
click at [293, 321] on button "Request Borrower Info" at bounding box center [308, 324] width 50 height 7
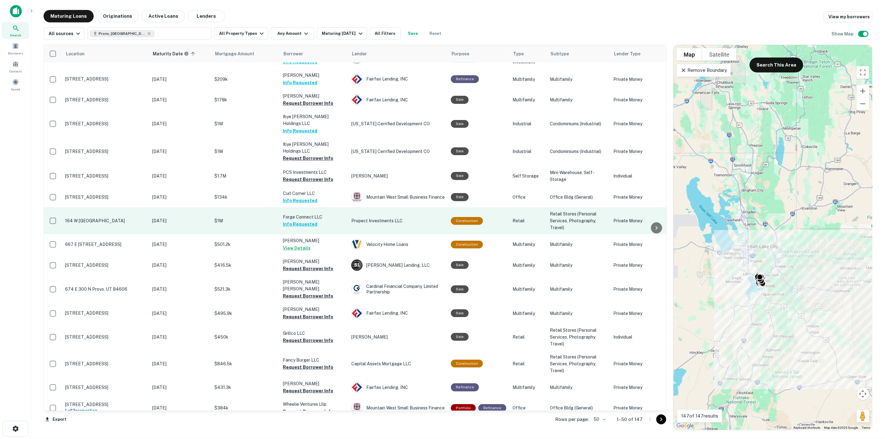
scroll to position [760, 0]
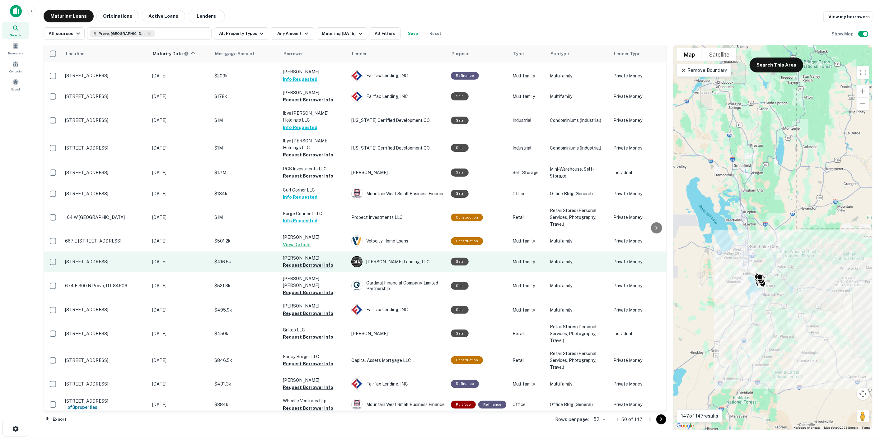
click at [306, 262] on button "Request Borrower Info" at bounding box center [308, 265] width 50 height 7
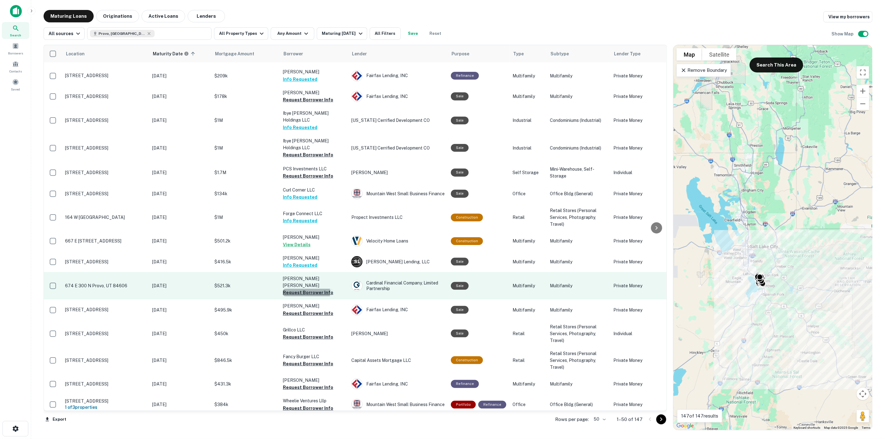
drag, startPoint x: 301, startPoint y: 283, endPoint x: 302, endPoint y: 287, distance: 4.3
click at [300, 289] on button "Request Borrower Info" at bounding box center [308, 292] width 50 height 7
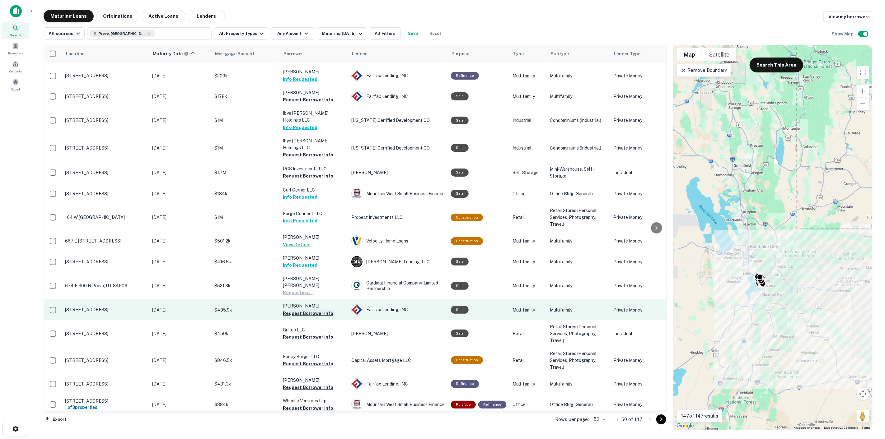
click at [304, 310] on button "Request Borrower Info" at bounding box center [308, 313] width 50 height 7
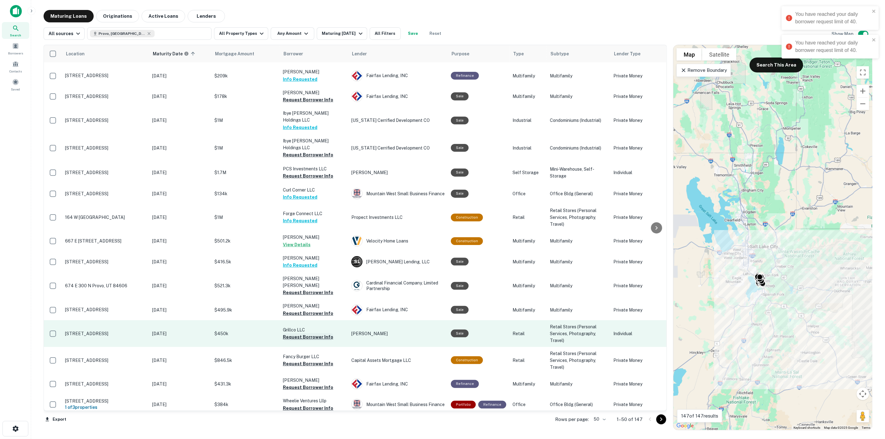
click at [301, 335] on button "Request Borrower Info" at bounding box center [308, 337] width 50 height 7
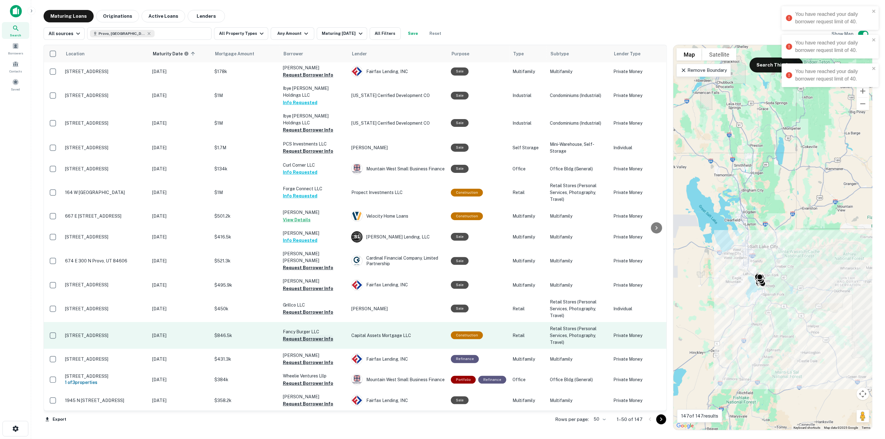
scroll to position [808, 0]
